Goal: Task Accomplishment & Management: Complete application form

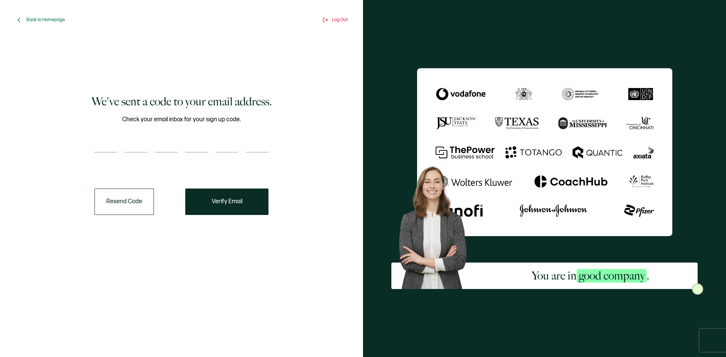
click at [108, 142] on input "number" at bounding box center [106, 145] width 23 height 15
type input "9"
type input "1"
type input "6"
type input "0"
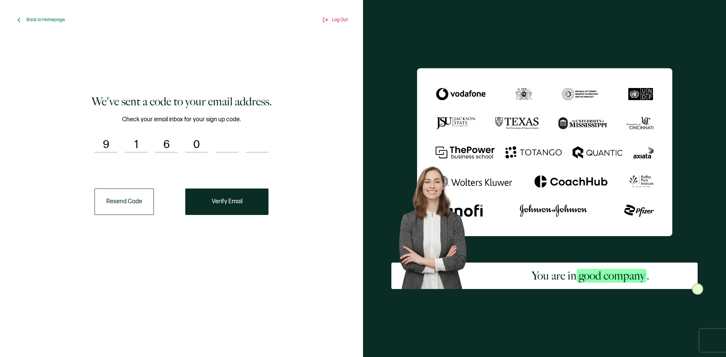
type input "7"
type input "9"
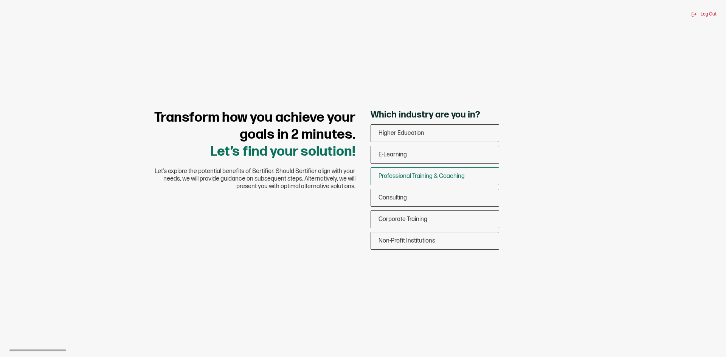
click at [435, 176] on span "Professional Training & Coaching" at bounding box center [422, 176] width 86 height 7
click at [0, 0] on input "Professional Training & Coaching" at bounding box center [0, 0] width 0 height 0
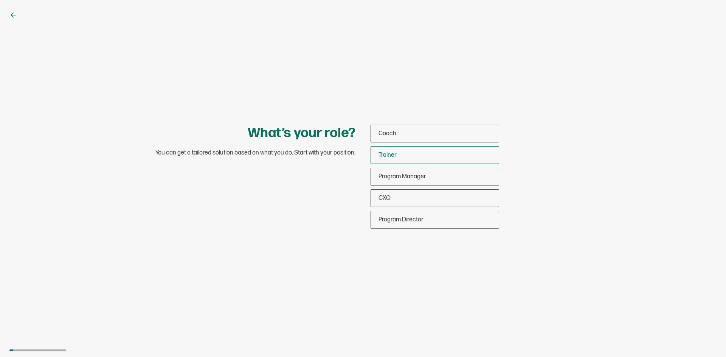
click at [404, 155] on div "Trainer" at bounding box center [435, 155] width 128 height 18
click at [0, 0] on input "Trainer" at bounding box center [0, 0] width 0 height 0
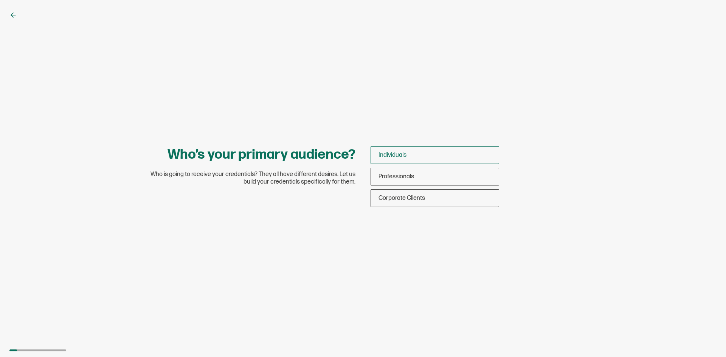
click at [419, 157] on div "Individuals" at bounding box center [435, 155] width 128 height 18
click at [0, 0] on input "Individuals" at bounding box center [0, 0] width 0 height 0
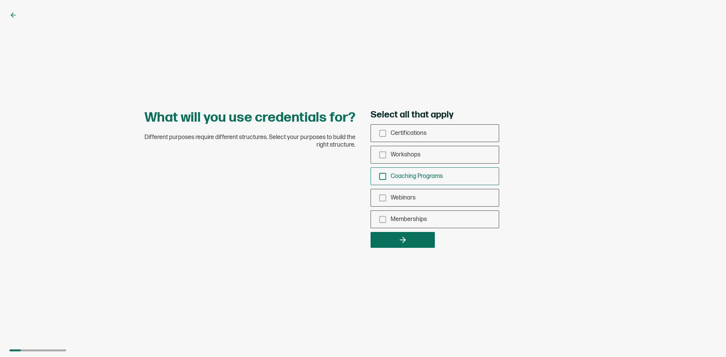
click at [381, 178] on icon "checkbox-group" at bounding box center [383, 177] width 8 height 8
click at [0, 0] on input "Coaching Programs" at bounding box center [0, 0] width 0 height 0
click at [382, 132] on icon "checkbox-group" at bounding box center [383, 133] width 8 height 8
click at [0, 0] on input "Certifications" at bounding box center [0, 0] width 0 height 0
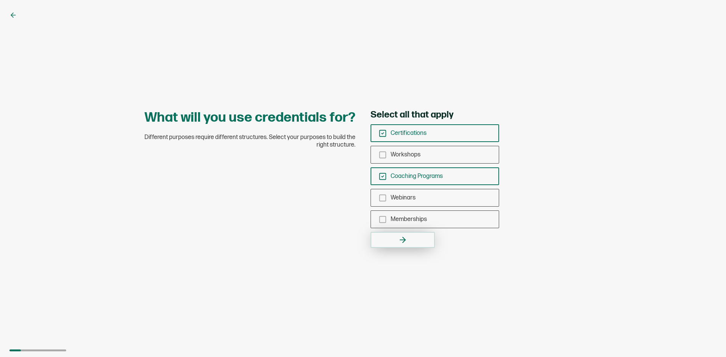
click at [412, 239] on button "button" at bounding box center [403, 240] width 64 height 16
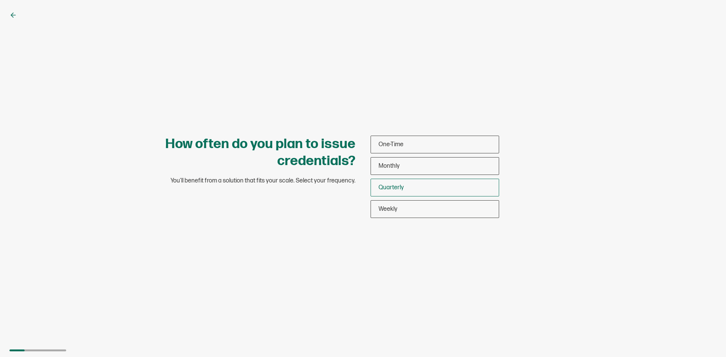
click at [398, 190] on span "Quarterly" at bounding box center [391, 187] width 25 height 7
click at [0, 0] on input "Quarterly" at bounding box center [0, 0] width 0 height 0
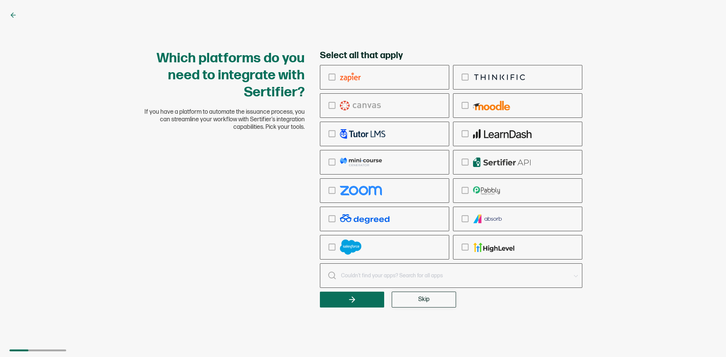
click at [426, 299] on span "Skip" at bounding box center [423, 300] width 11 height 6
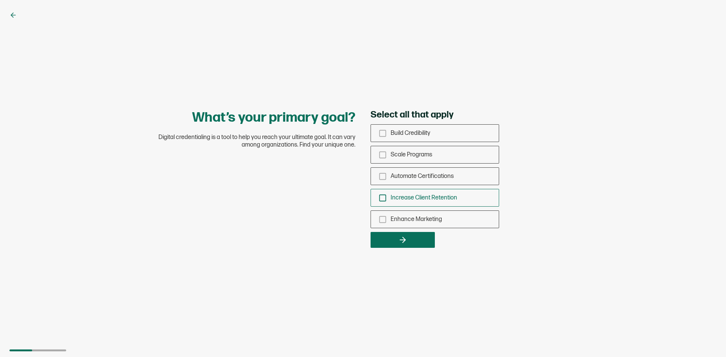
click at [384, 196] on icon "checkbox-group" at bounding box center [383, 198] width 8 height 8
click at [0, 0] on input "Increase Client Retention" at bounding box center [0, 0] width 0 height 0
click at [383, 135] on icon "checkbox-group" at bounding box center [383, 133] width 8 height 8
click at [0, 0] on input "Build Credibility" at bounding box center [0, 0] width 0 height 0
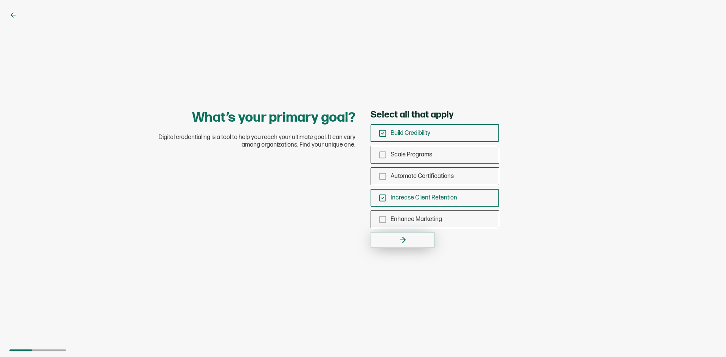
click at [405, 241] on icon "button" at bounding box center [404, 240] width 3 height 5
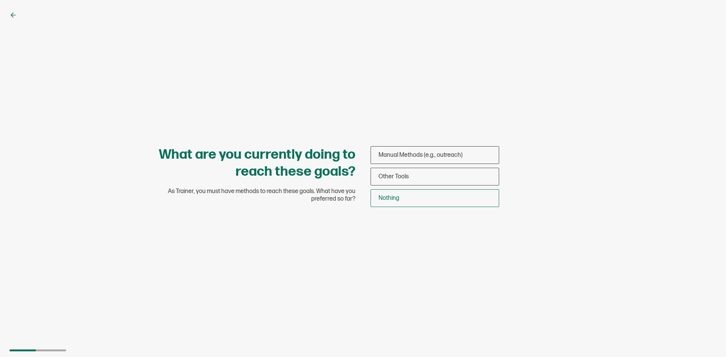
click at [387, 196] on span "Nothing" at bounding box center [389, 198] width 21 height 7
click at [0, 0] on input "Nothing" at bounding box center [0, 0] width 0 height 0
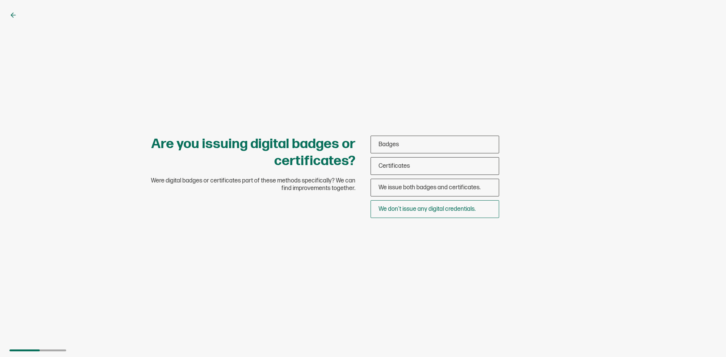
click at [416, 208] on span "We don’t issue any digital credentials." at bounding box center [427, 209] width 97 height 7
click at [0, 0] on input "We don’t issue any digital credentials." at bounding box center [0, 0] width 0 height 0
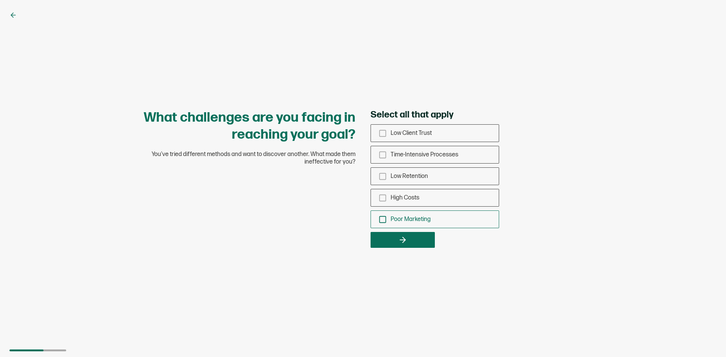
click at [382, 221] on icon "checkbox-group" at bounding box center [383, 220] width 8 height 8
click at [0, 0] on input "Poor Marketing" at bounding box center [0, 0] width 0 height 0
click at [381, 153] on icon "checkbox-group" at bounding box center [383, 155] width 8 height 8
click at [0, 0] on input "Time-Intensive Processes" at bounding box center [0, 0] width 0 height 0
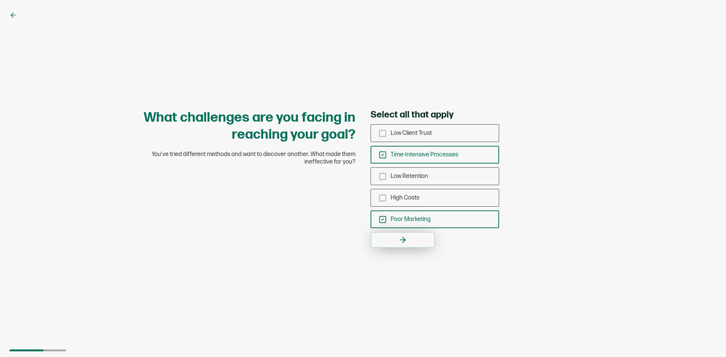
click at [405, 240] on icon "button" at bounding box center [404, 240] width 3 height 5
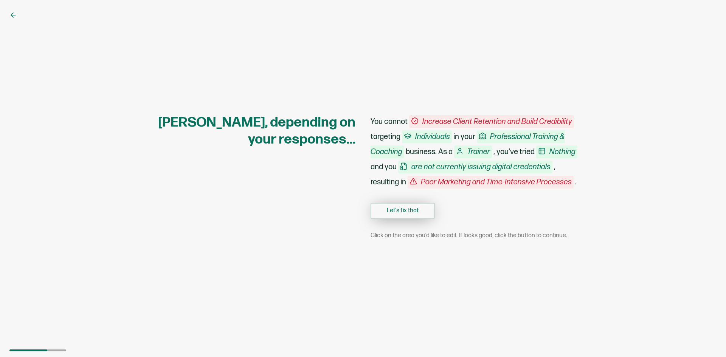
click at [401, 206] on button "Let's fix that" at bounding box center [403, 211] width 64 height 16
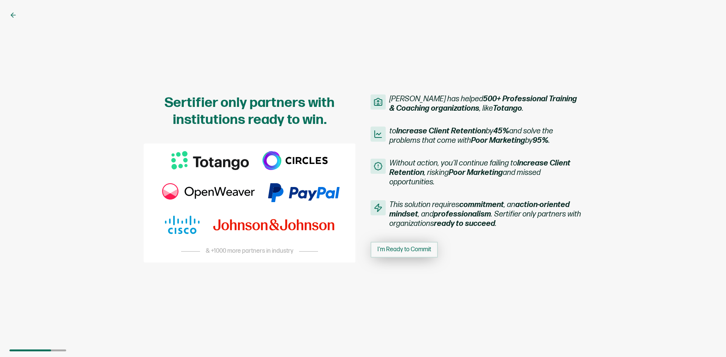
click at [405, 253] on button "I'm Ready to Commit" at bounding box center [404, 250] width 67 height 16
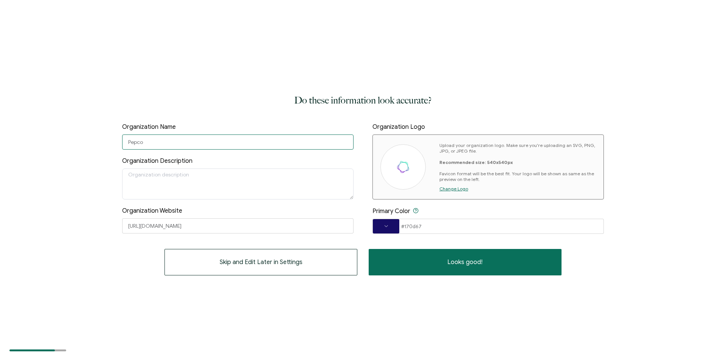
click at [176, 143] on input "Pepco" at bounding box center [238, 142] width 232 height 15
click at [169, 143] on input "Pepco" at bounding box center [238, 142] width 232 height 15
type input "P"
click at [203, 177] on textarea at bounding box center [238, 184] width 232 height 31
click at [204, 142] on input "[PERSON_NAME] League or America-[GEOGRAPHIC_DATA] Chapter" at bounding box center [238, 142] width 232 height 15
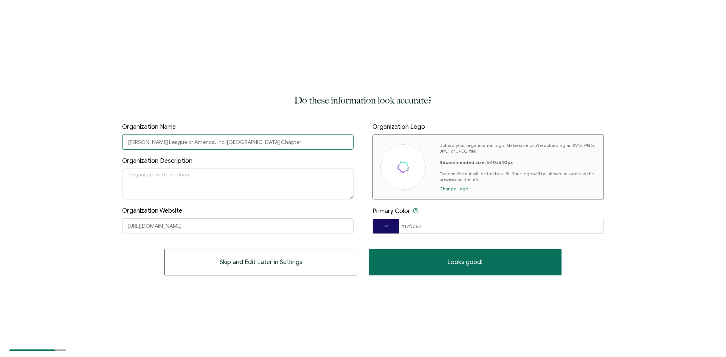
click at [127, 142] on input "[PERSON_NAME] League or America, Inc-[GEOGRAPHIC_DATA] Chapter" at bounding box center [238, 142] width 232 height 15
type input "The [PERSON_NAME] League or America, Inc-[GEOGRAPHIC_DATA] Chapter"
click at [165, 178] on textarea at bounding box center [238, 184] width 232 height 31
paste textarea "To strive for the purity of water, the clarity of air, and the wise stewardship…"
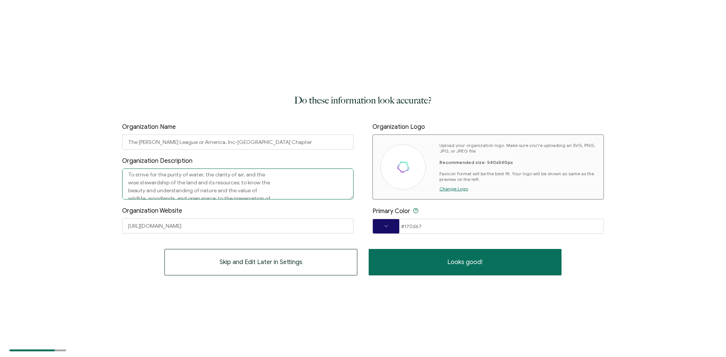
scroll to position [13, 0]
type textarea "To strive for the purity of water, the clarity of air, and the wise stewardship…"
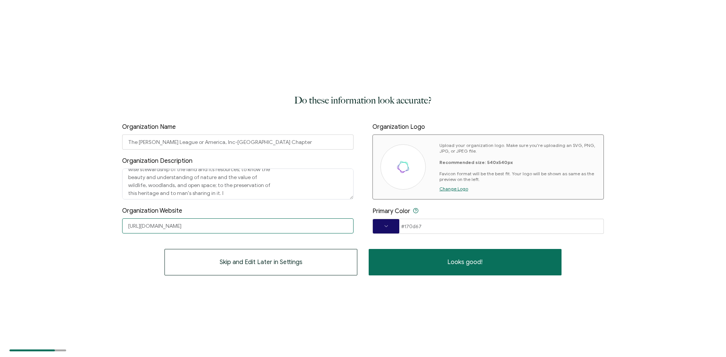
click at [205, 228] on input "[URL][DOMAIN_NAME]" at bounding box center [238, 226] width 232 height 15
type input "h"
type input "[DOMAIN_NAME]"
click at [457, 189] on span "Change Logo" at bounding box center [454, 189] width 29 height 6
click at [534, 208] on div "Primary Color #170d67 #170D67 Clear OK" at bounding box center [489, 220] width 232 height 27
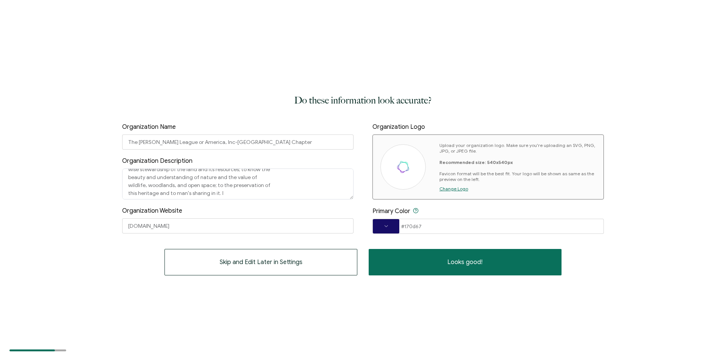
click at [463, 189] on span "Change Logo" at bounding box center [454, 189] width 29 height 6
click at [386, 227] on span at bounding box center [386, 226] width 26 height 5
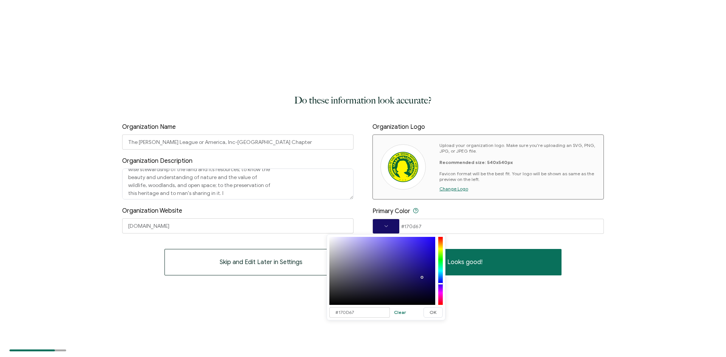
click at [440, 260] on div at bounding box center [440, 271] width 5 height 67
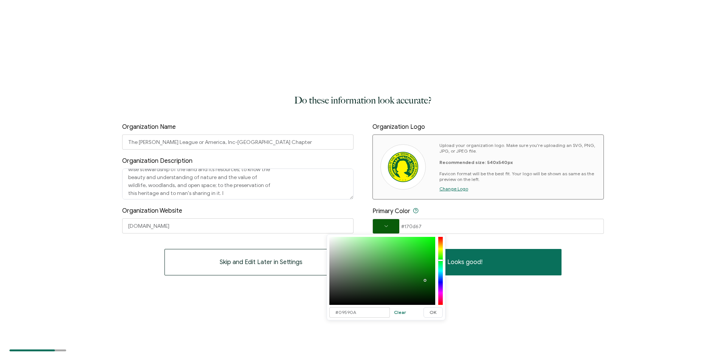
type input "#08580A"
drag, startPoint x: 423, startPoint y: 278, endPoint x: 425, endPoint y: 282, distance: 4.9
click at [425, 282] on div at bounding box center [425, 282] width 2 height 2
click at [431, 312] on span "OK" at bounding box center [433, 313] width 7 height 5
type input "#08580A"
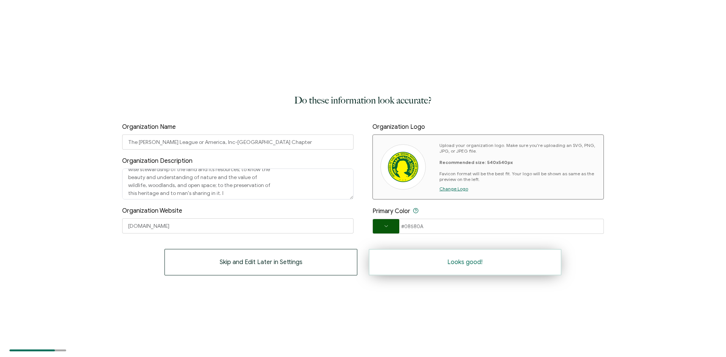
click at [435, 268] on button "Looks good!" at bounding box center [465, 262] width 193 height 26
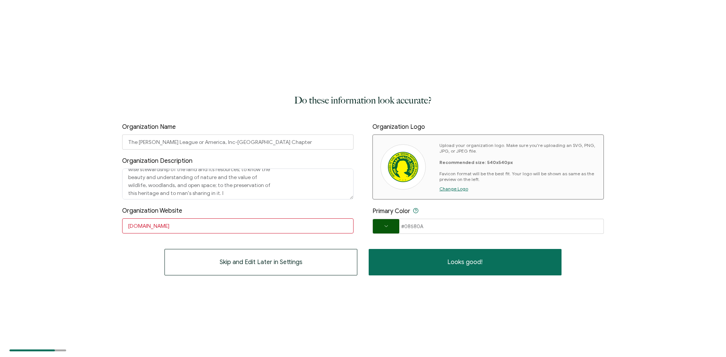
click at [127, 225] on input "[DOMAIN_NAME]" at bounding box center [238, 226] width 232 height 15
click at [128, 225] on input "[DOMAIN_NAME]" at bounding box center [238, 226] width 232 height 15
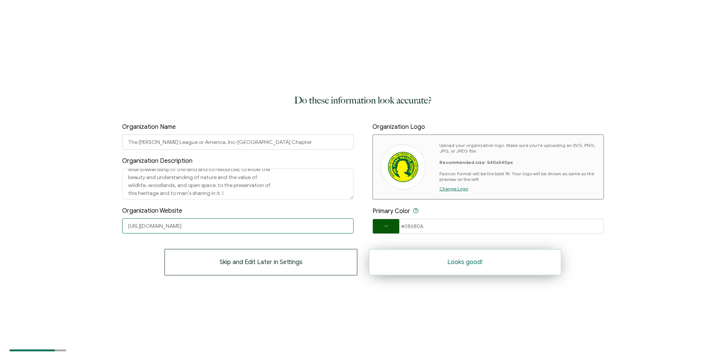
type input "[URL][DOMAIN_NAME]"
click at [439, 263] on button "Looks good!" at bounding box center [465, 262] width 193 height 26
click at [457, 267] on button "Looks good!" at bounding box center [465, 262] width 193 height 26
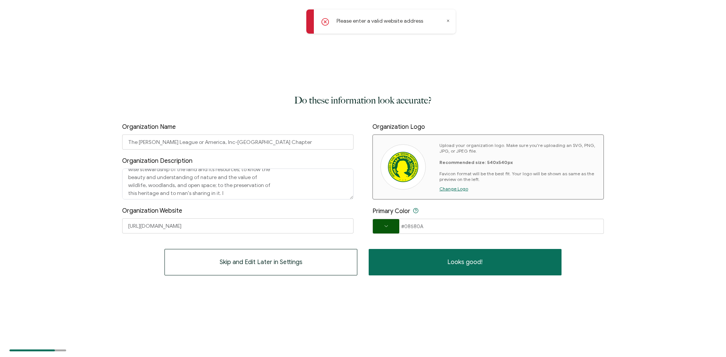
click at [390, 22] on p "Please enter a valid website address" at bounding box center [380, 21] width 87 height 8
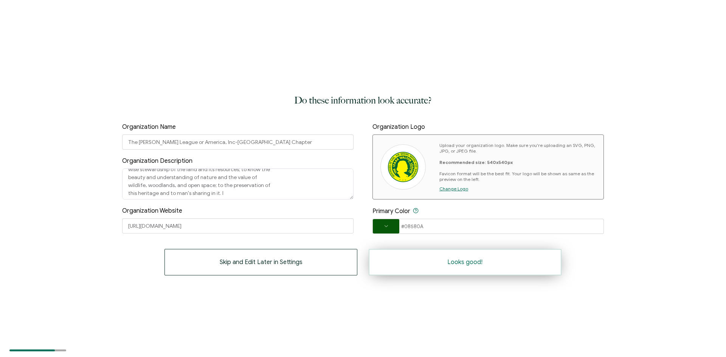
click at [484, 264] on button "Looks good!" at bounding box center [465, 262] width 193 height 26
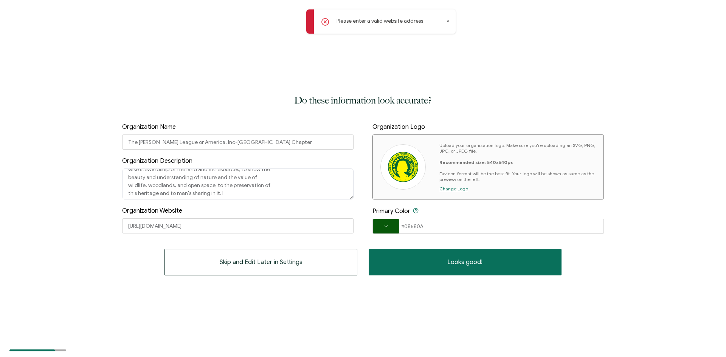
click at [324, 19] on icon at bounding box center [325, 22] width 7 height 7
click at [255, 263] on span "Skip and Edit Later in Settings" at bounding box center [261, 263] width 83 height 6
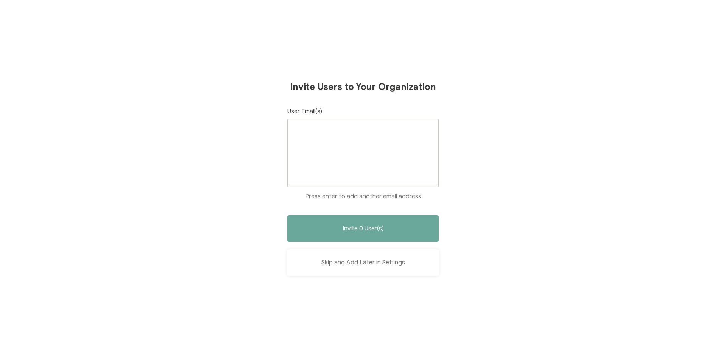
click at [355, 259] on button "Skip and Add Later in Settings" at bounding box center [363, 263] width 151 height 26
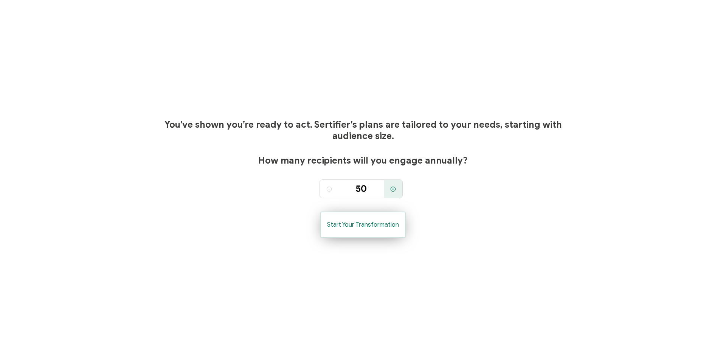
click at [368, 228] on span "Start Your Transformation" at bounding box center [363, 225] width 72 height 6
